Goal: Complete application form

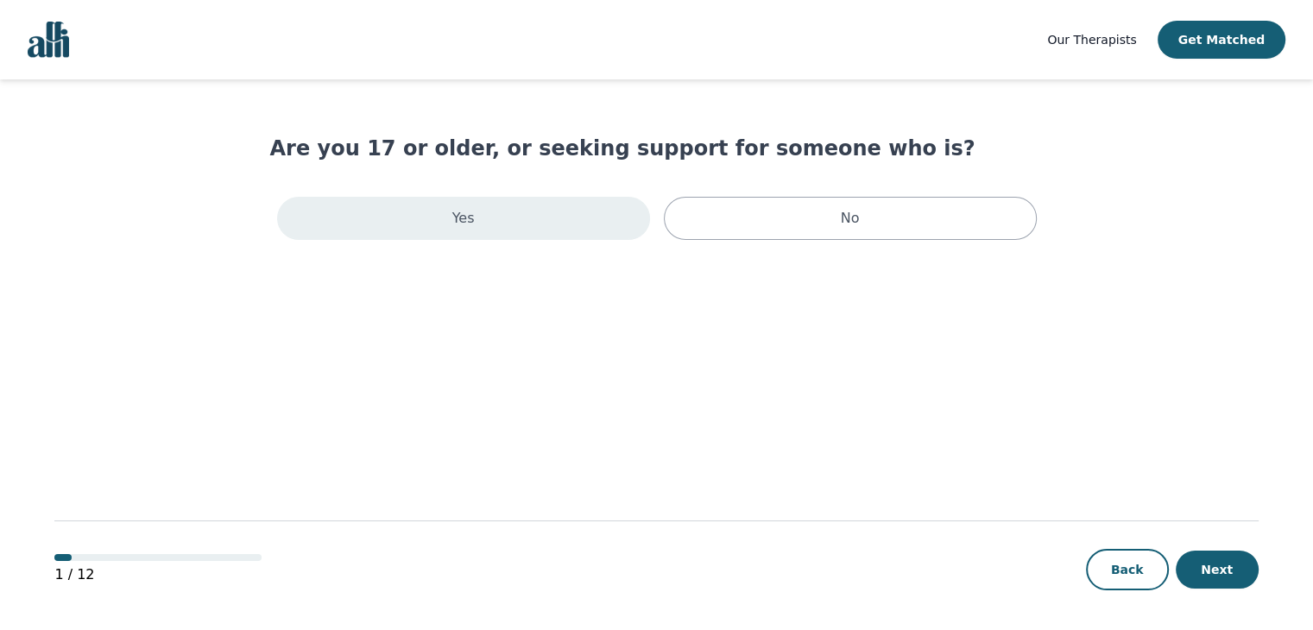
click at [513, 215] on div "Yes" at bounding box center [463, 218] width 373 height 43
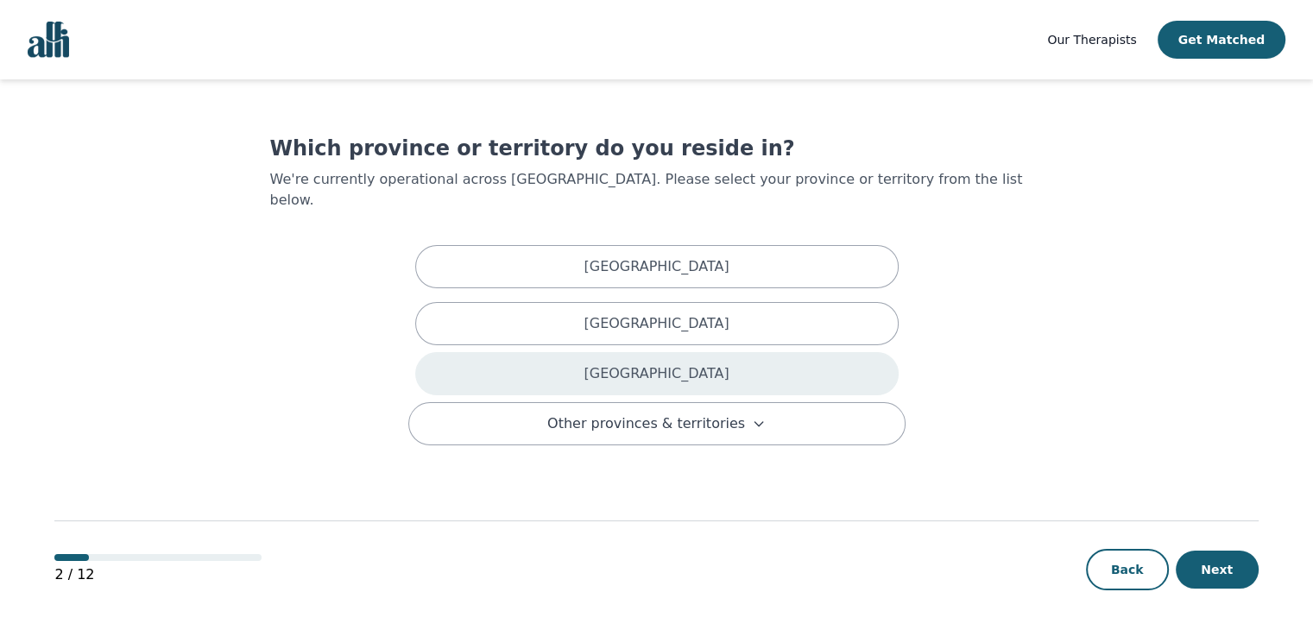
click at [633, 352] on div "[GEOGRAPHIC_DATA]" at bounding box center [656, 373] width 483 height 43
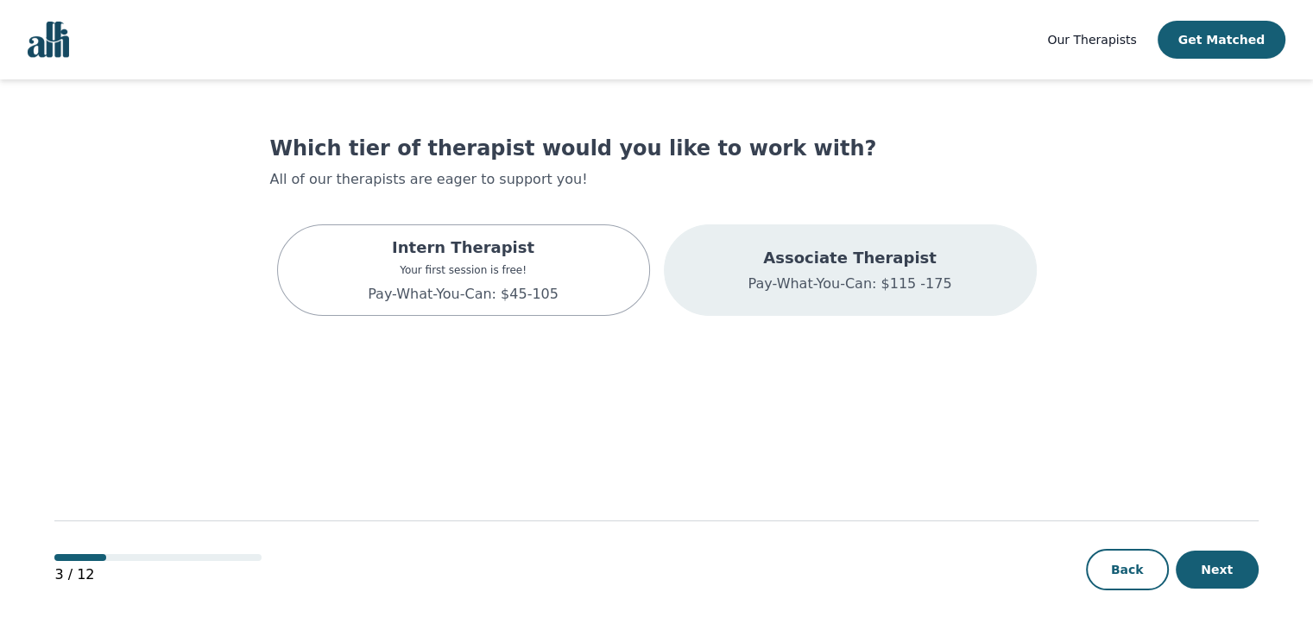
click at [860, 274] on p "Pay-What-You-Can: $115 -175" at bounding box center [849, 284] width 204 height 21
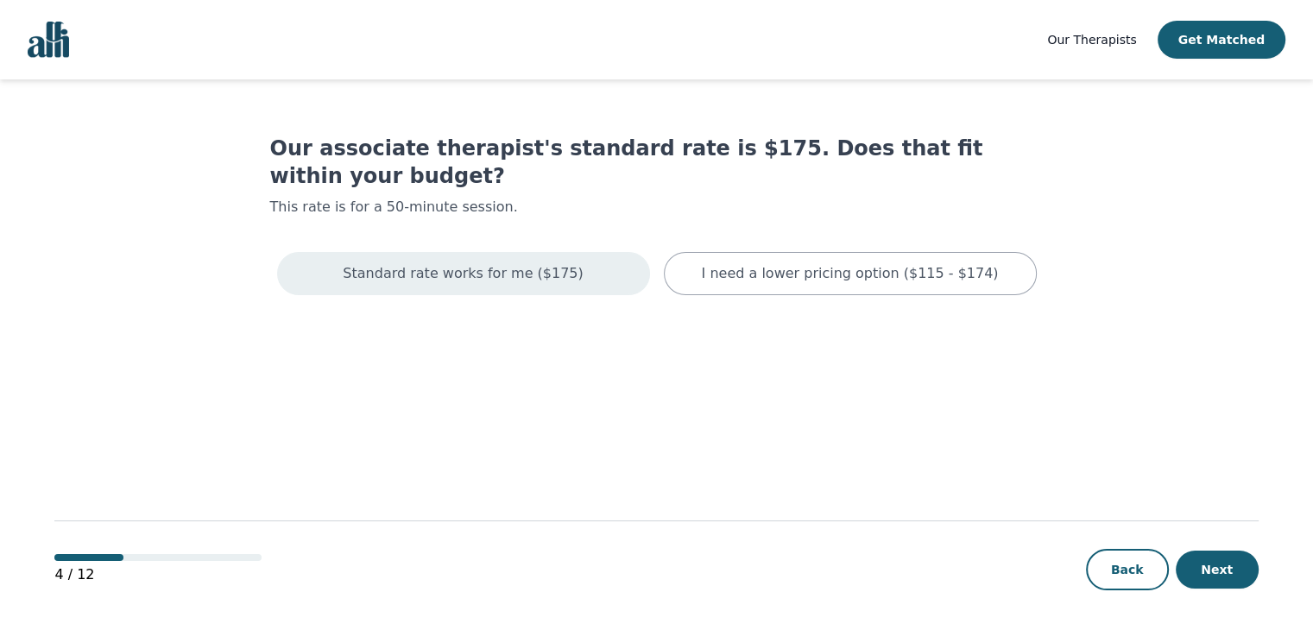
click at [572, 252] on div "Standard rate works for me ($175)" at bounding box center [463, 273] width 373 height 43
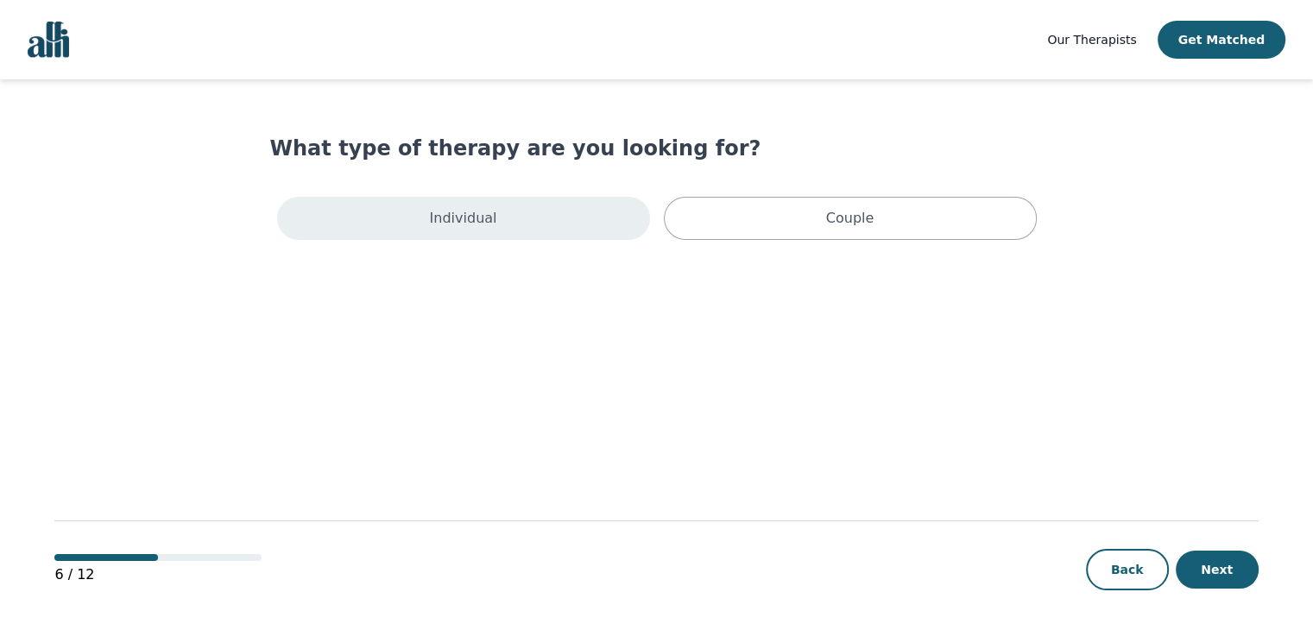
click at [572, 230] on div "Individual" at bounding box center [463, 218] width 373 height 43
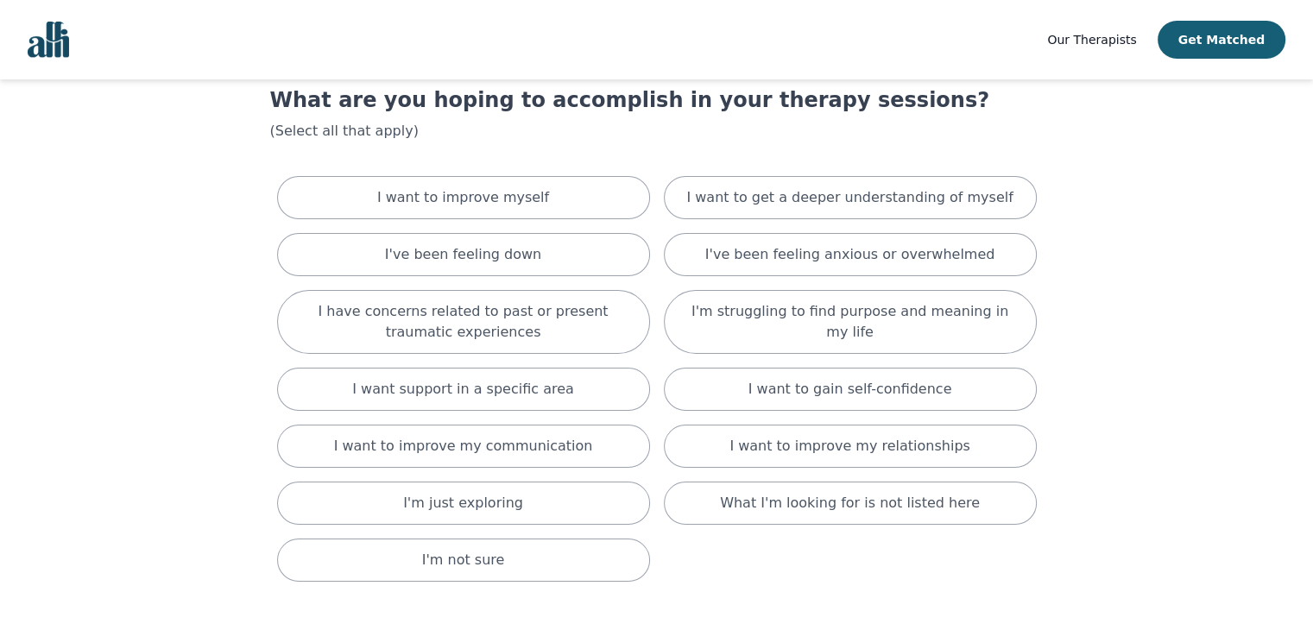
scroll to position [48, 0]
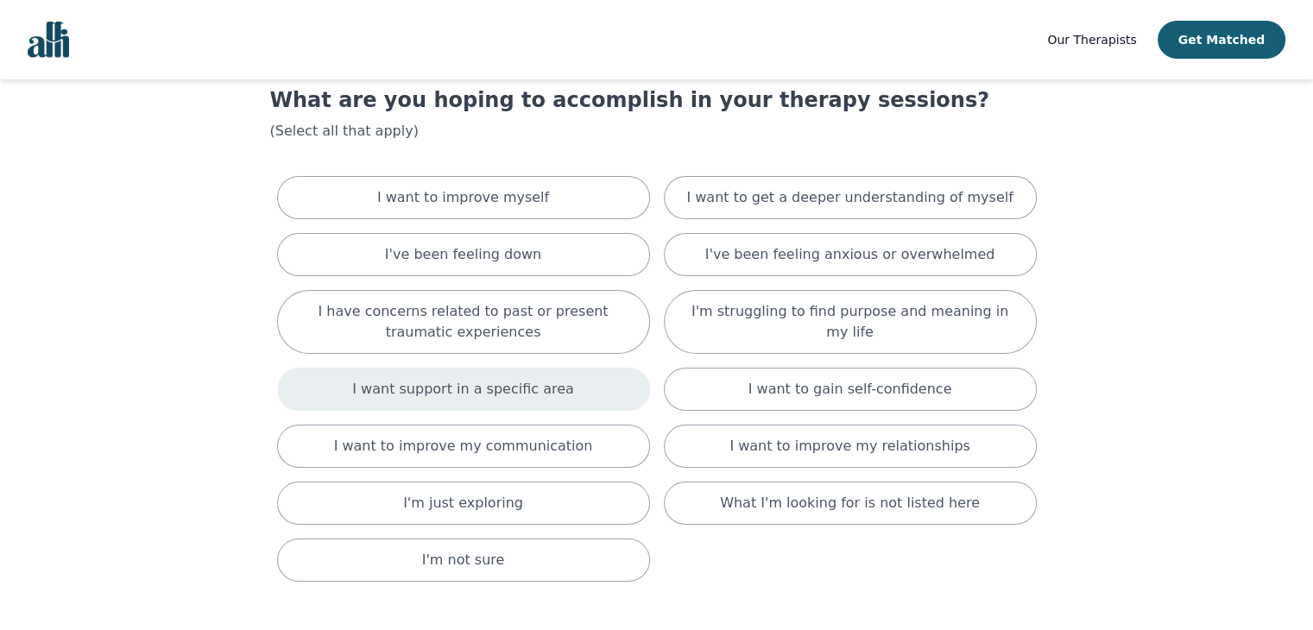
click at [552, 387] on p "I want support in a specific area" at bounding box center [463, 389] width 222 height 21
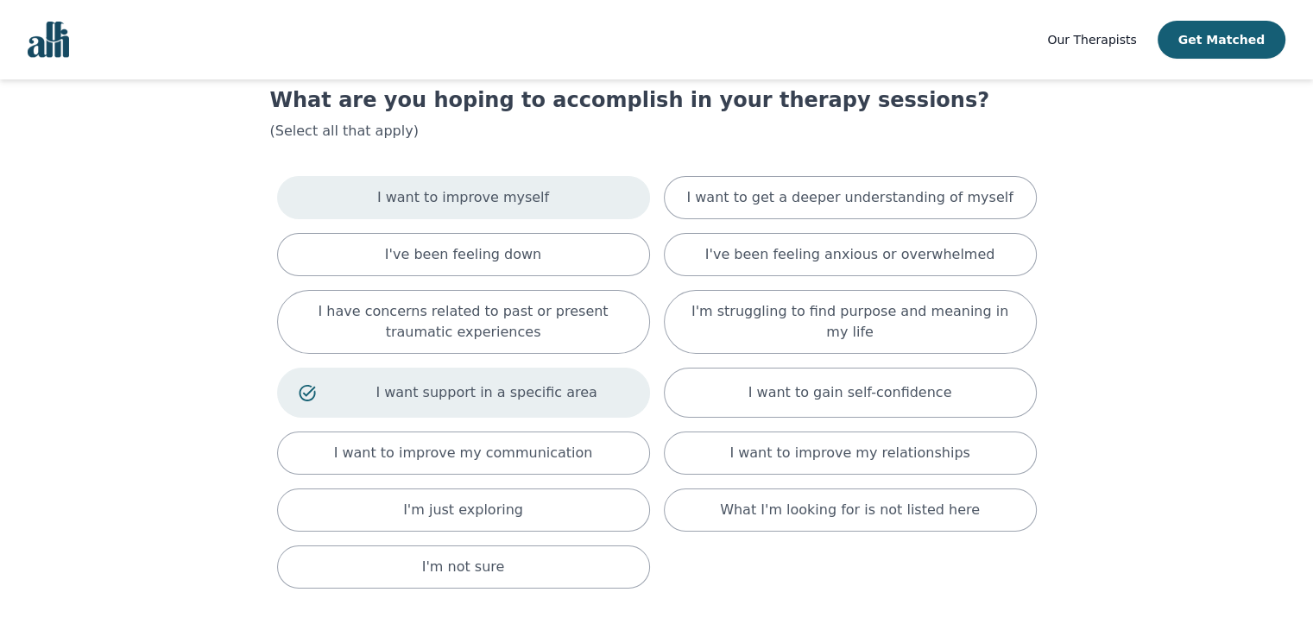
click at [557, 202] on div "I want to improve myself" at bounding box center [463, 197] width 373 height 43
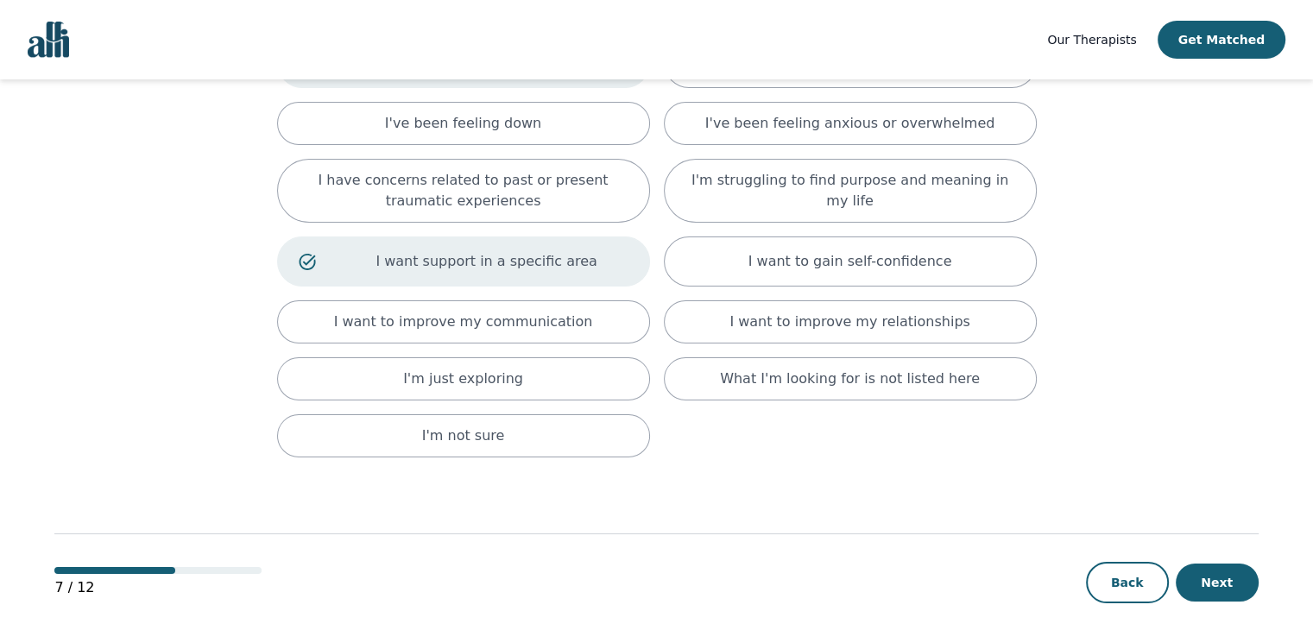
scroll to position [198, 0]
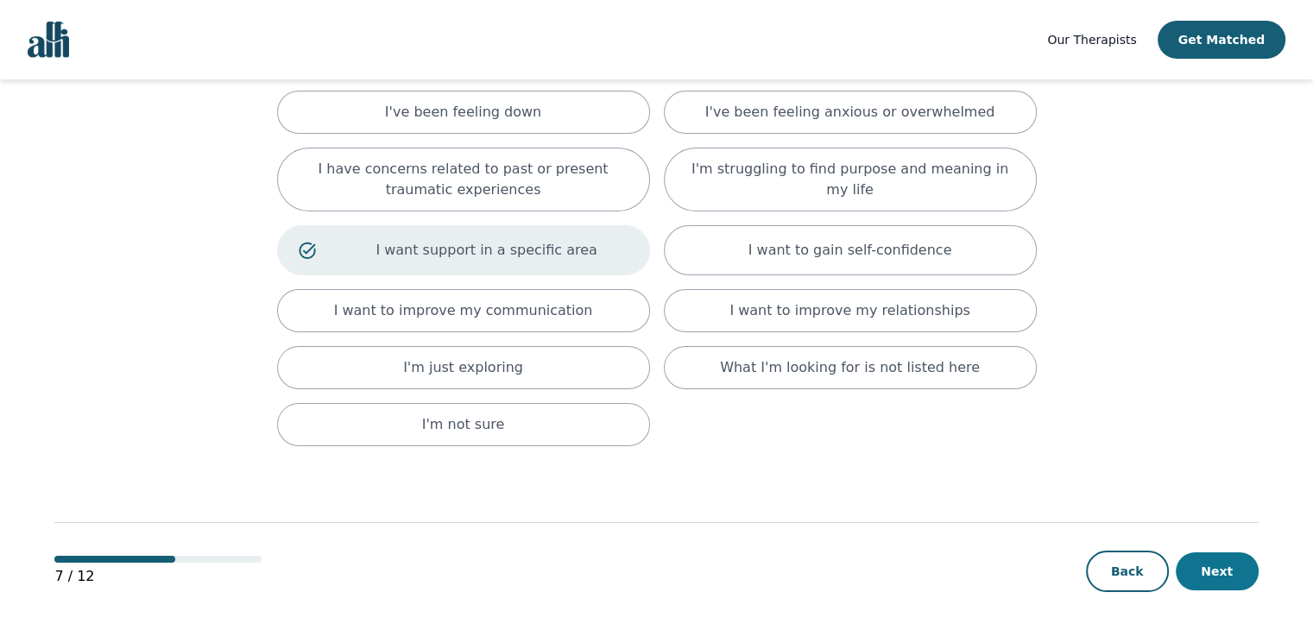
click at [1217, 577] on button "Next" at bounding box center [1217, 571] width 83 height 38
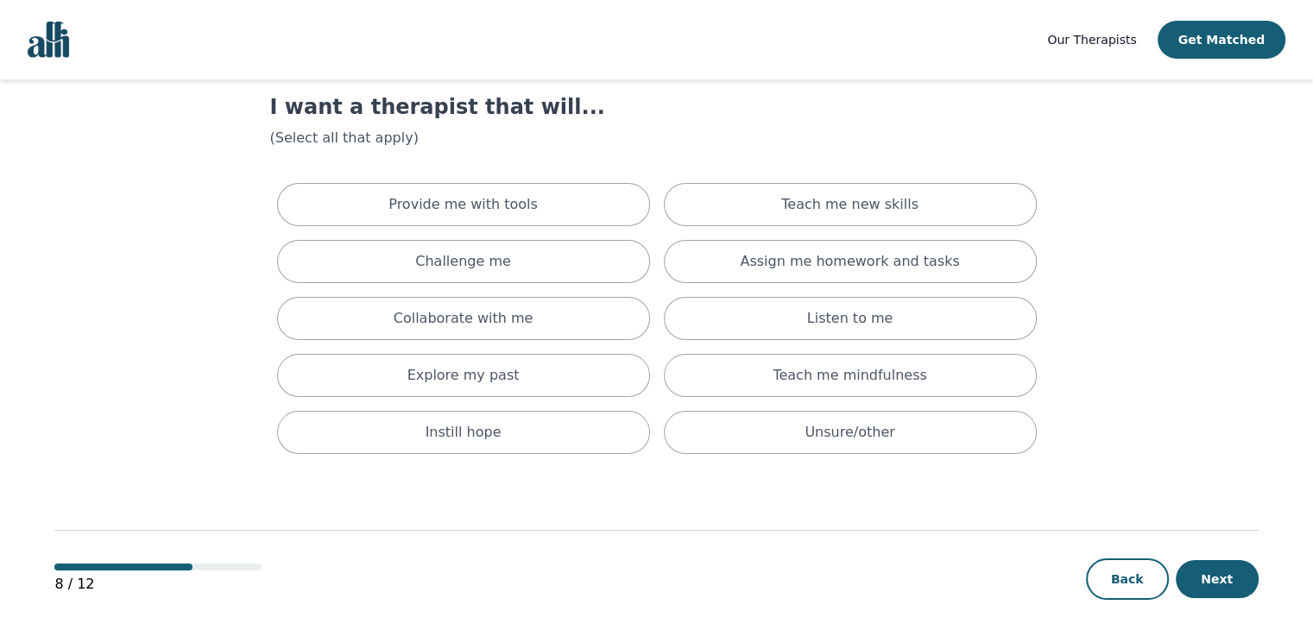
scroll to position [50, 0]
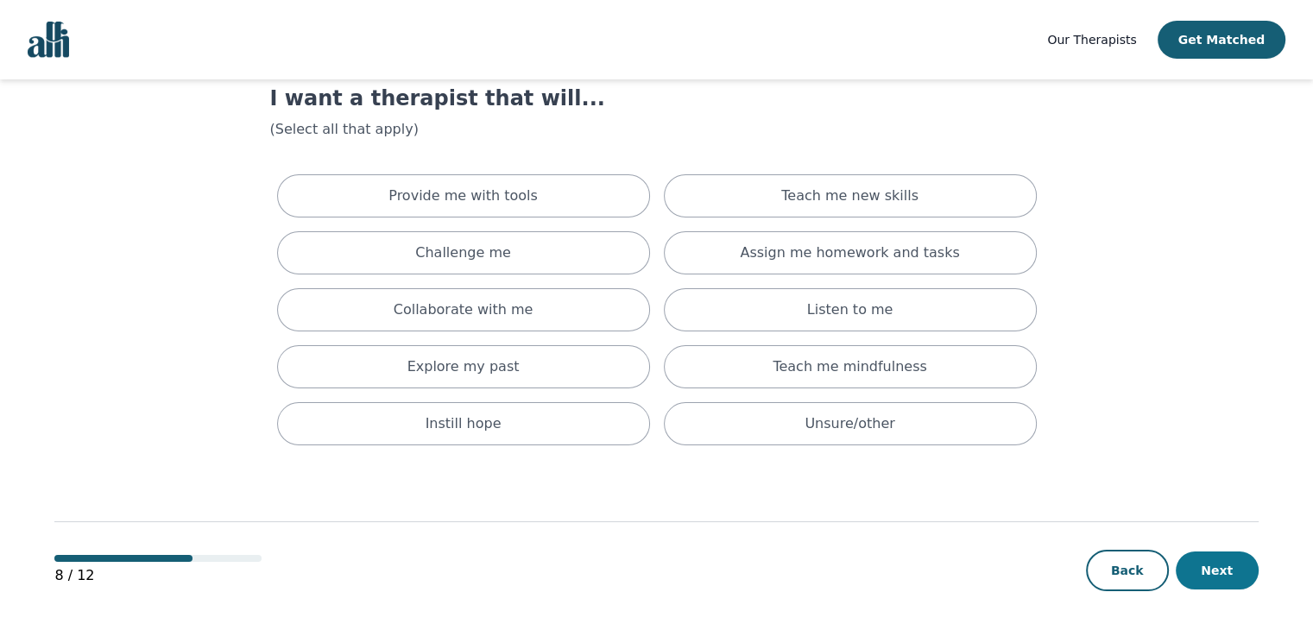
click at [1206, 567] on button "Next" at bounding box center [1217, 571] width 83 height 38
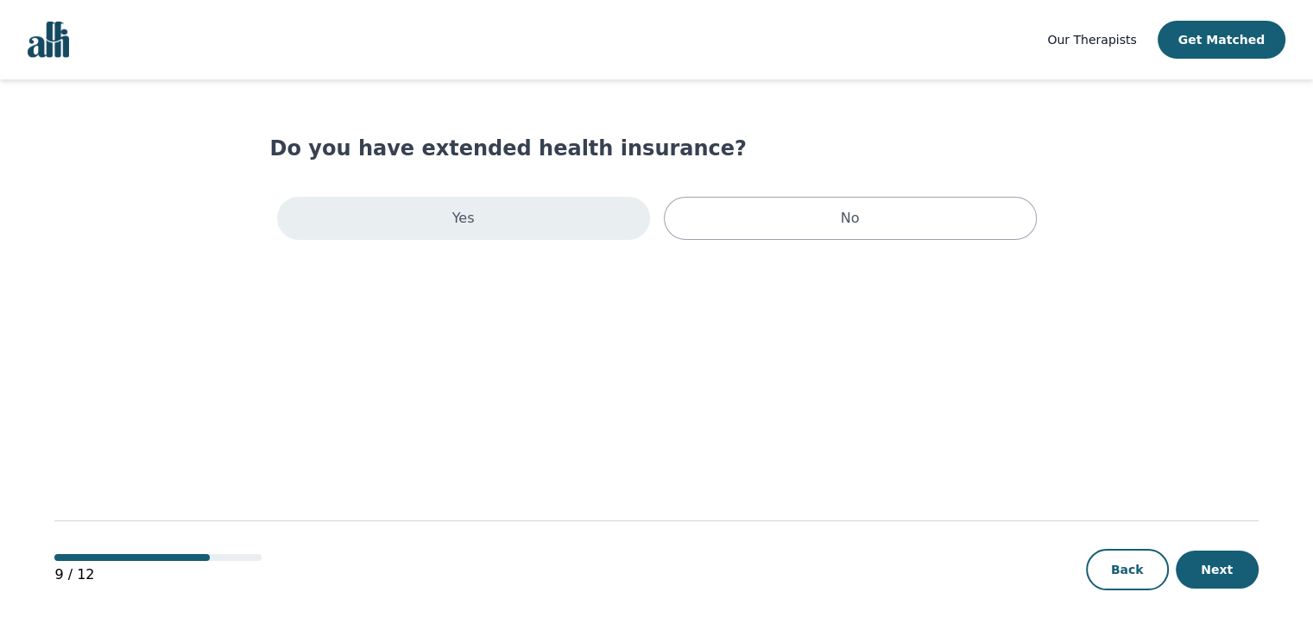
click at [580, 211] on div "Yes" at bounding box center [463, 218] width 373 height 43
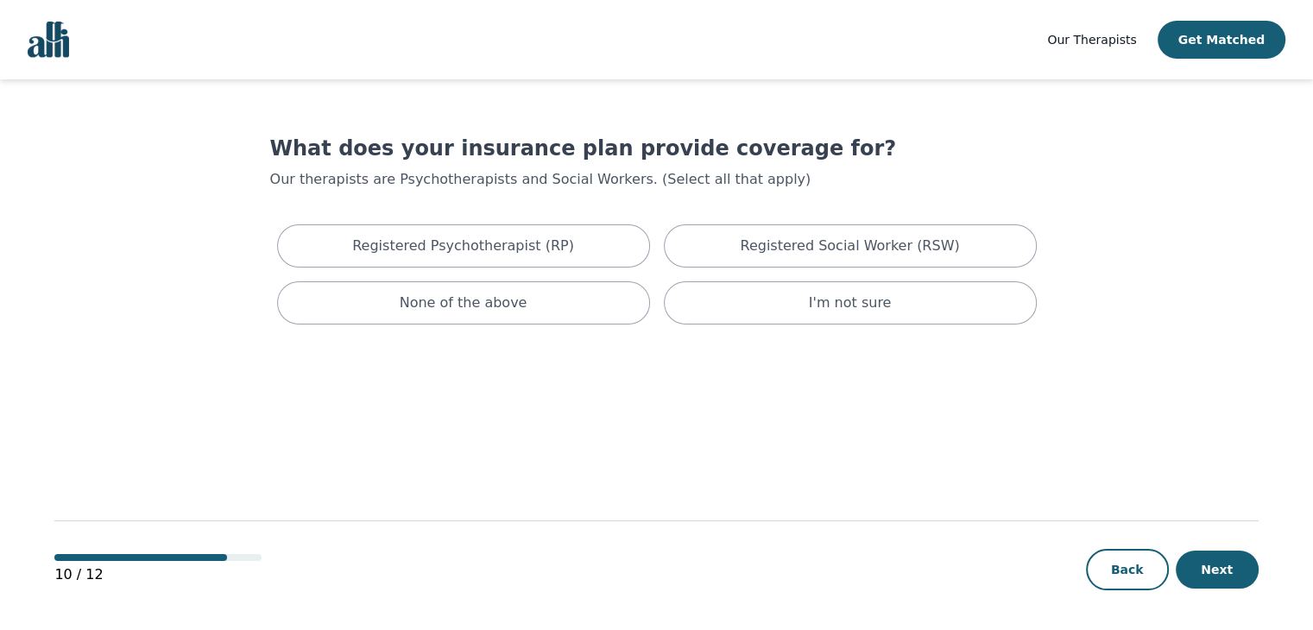
click at [839, 369] on main "What does your insurance plan provide coverage for? Our therapists are Psychoth…" at bounding box center [655, 355] width 1203 height 552
click at [1215, 579] on button "Next" at bounding box center [1217, 570] width 83 height 38
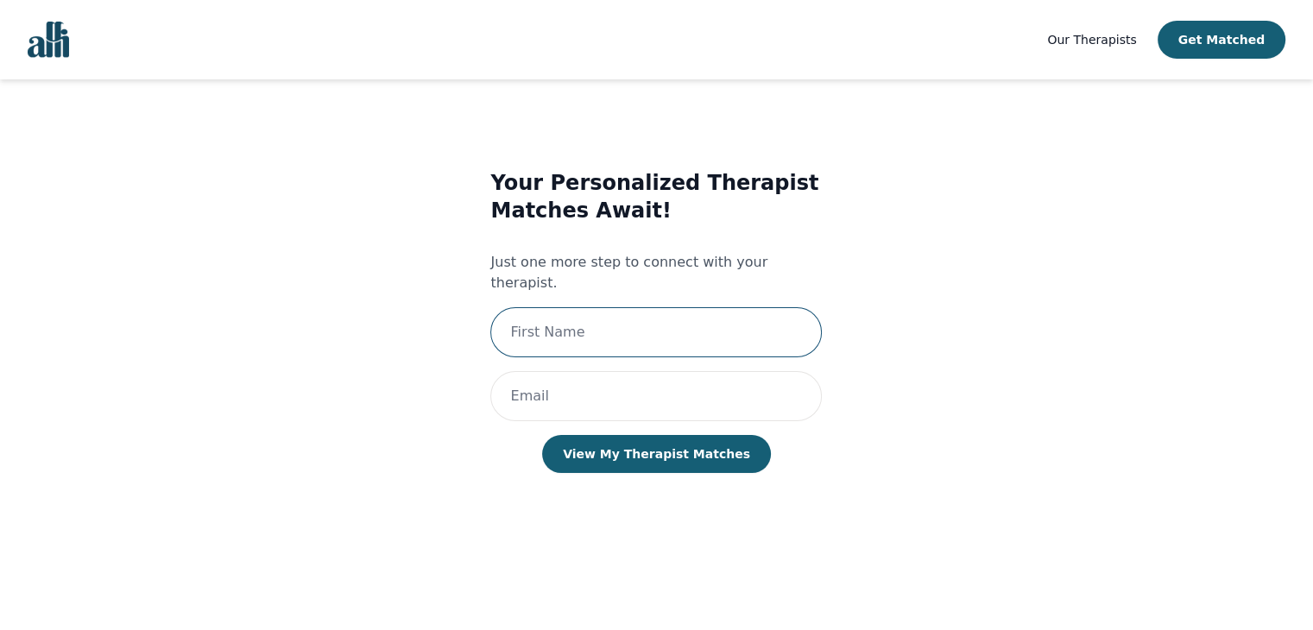
click at [695, 319] on input "text" at bounding box center [655, 332] width 331 height 50
